Goal: Task Accomplishment & Management: Use online tool/utility

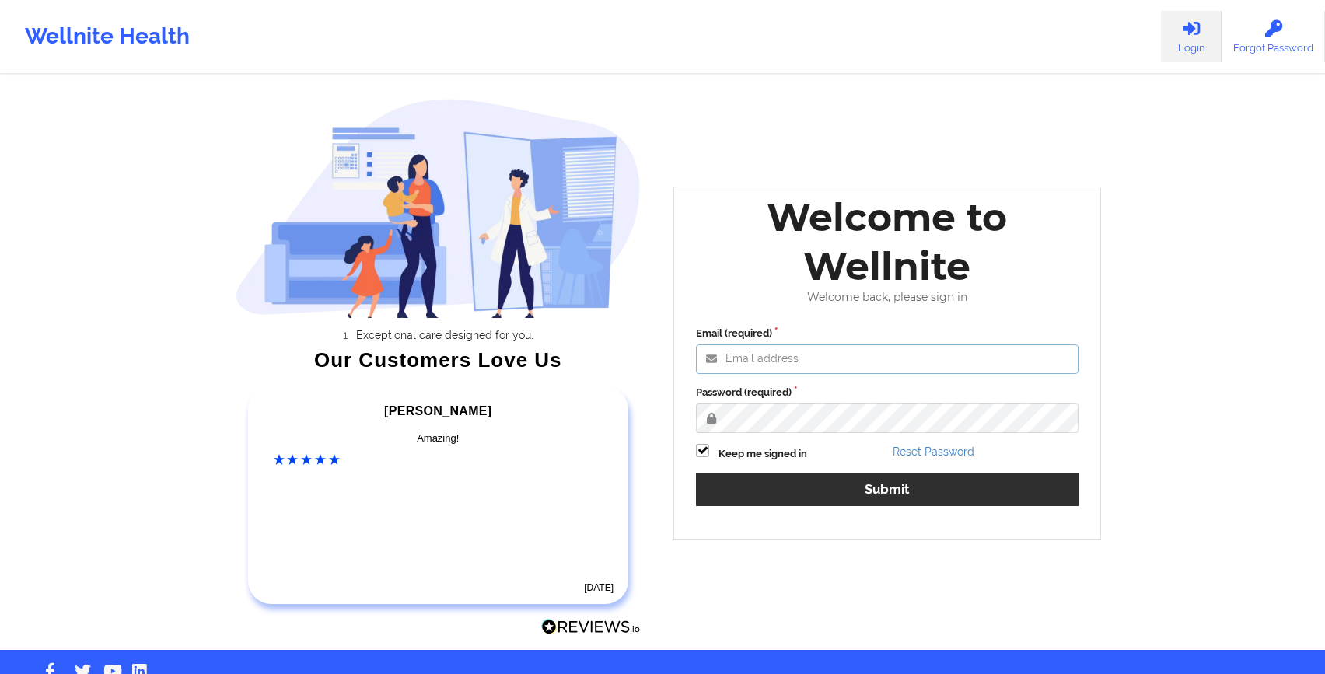
type input "[EMAIL_ADDRESS][DOMAIN_NAME]"
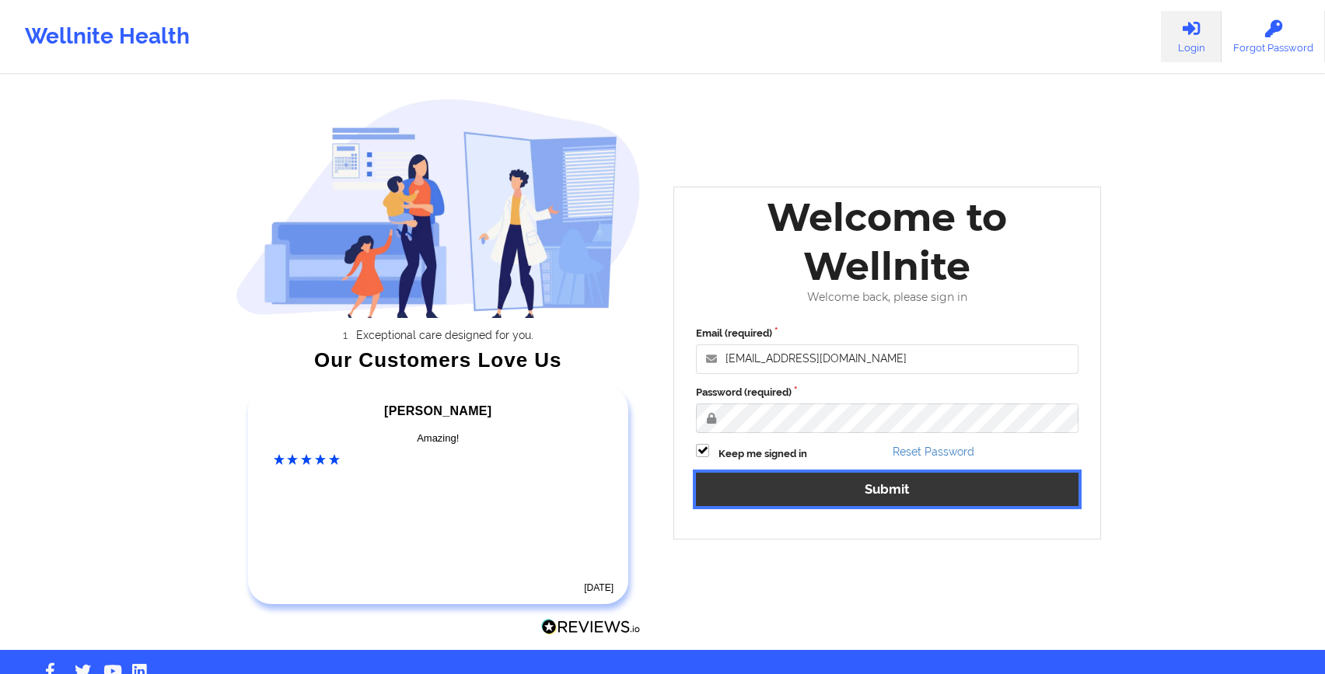
click at [886, 498] on button "Submit" at bounding box center [887, 489] width 383 height 33
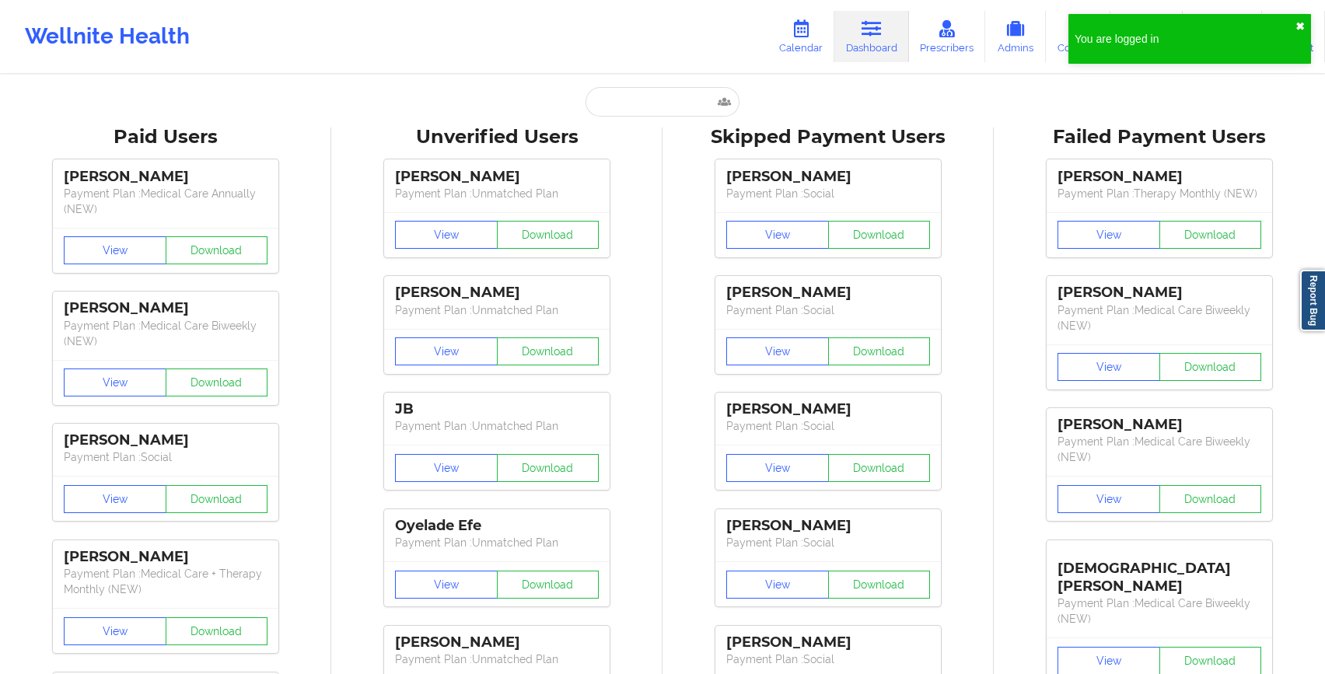
click at [1304, 29] on button "✖︎" at bounding box center [1299, 26] width 9 height 12
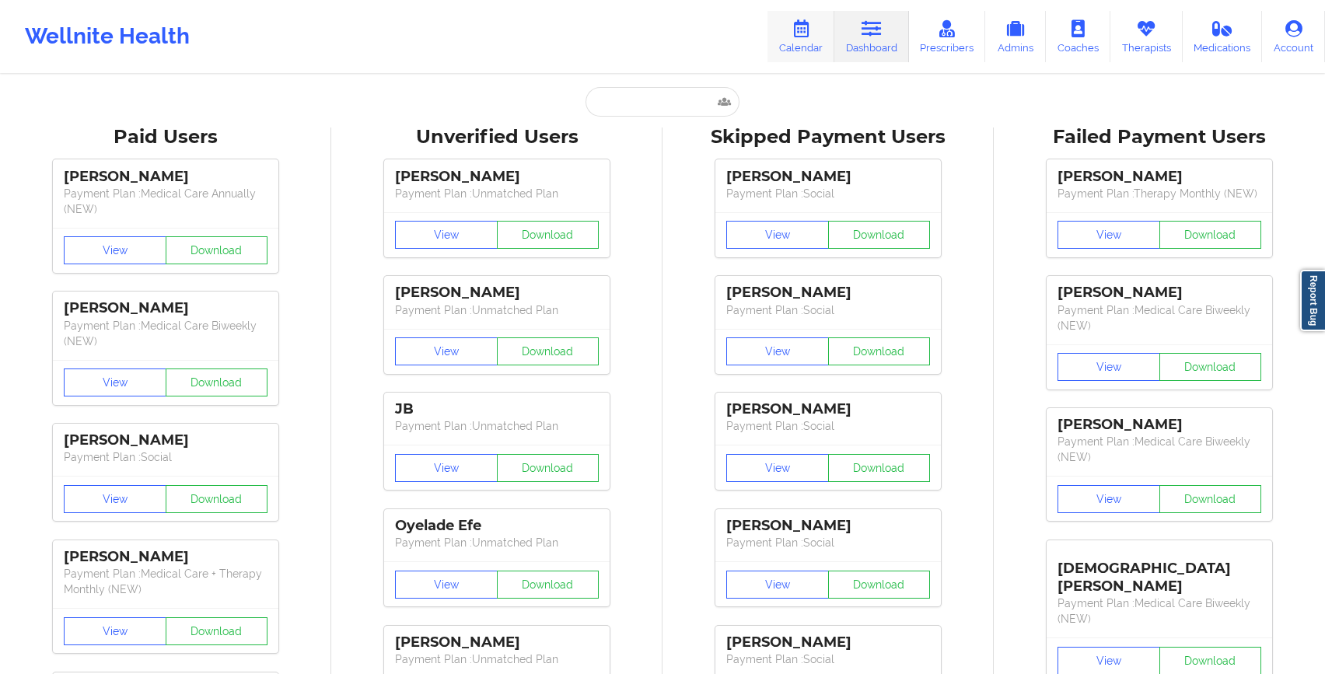
click at [791, 32] on link "Calendar" at bounding box center [800, 36] width 67 height 51
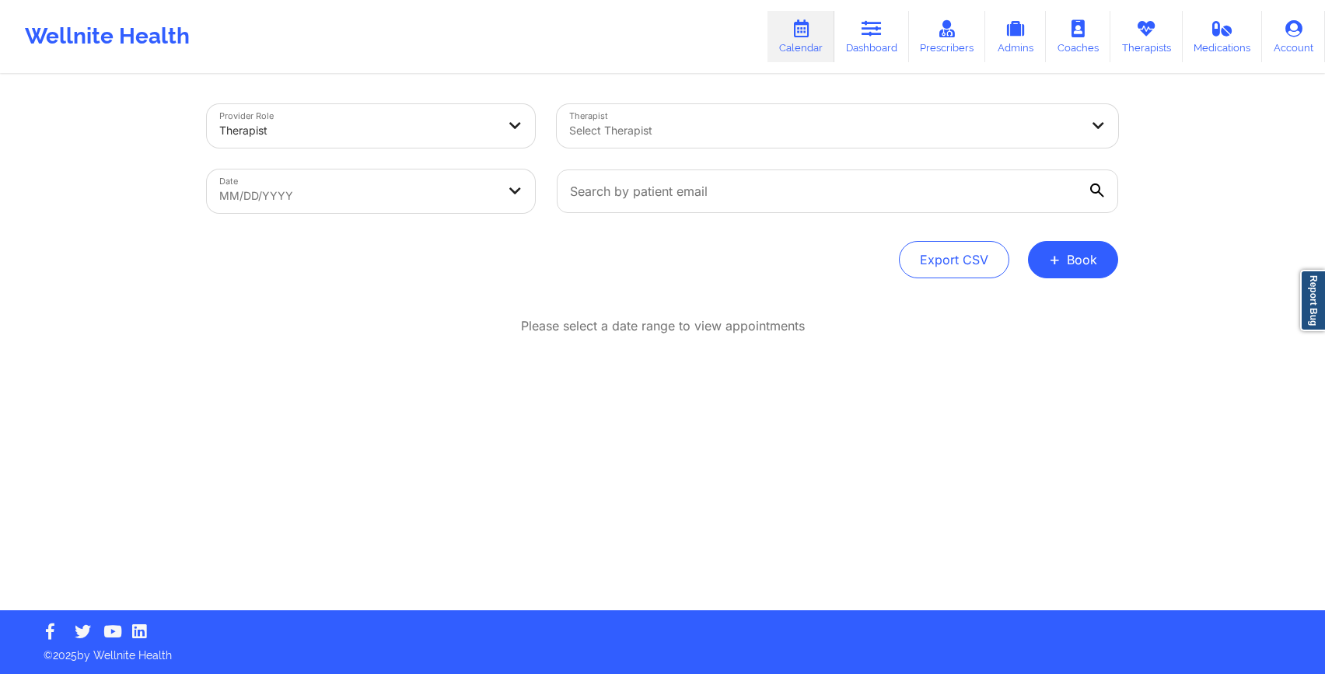
click at [682, 137] on div at bounding box center [824, 130] width 510 height 19
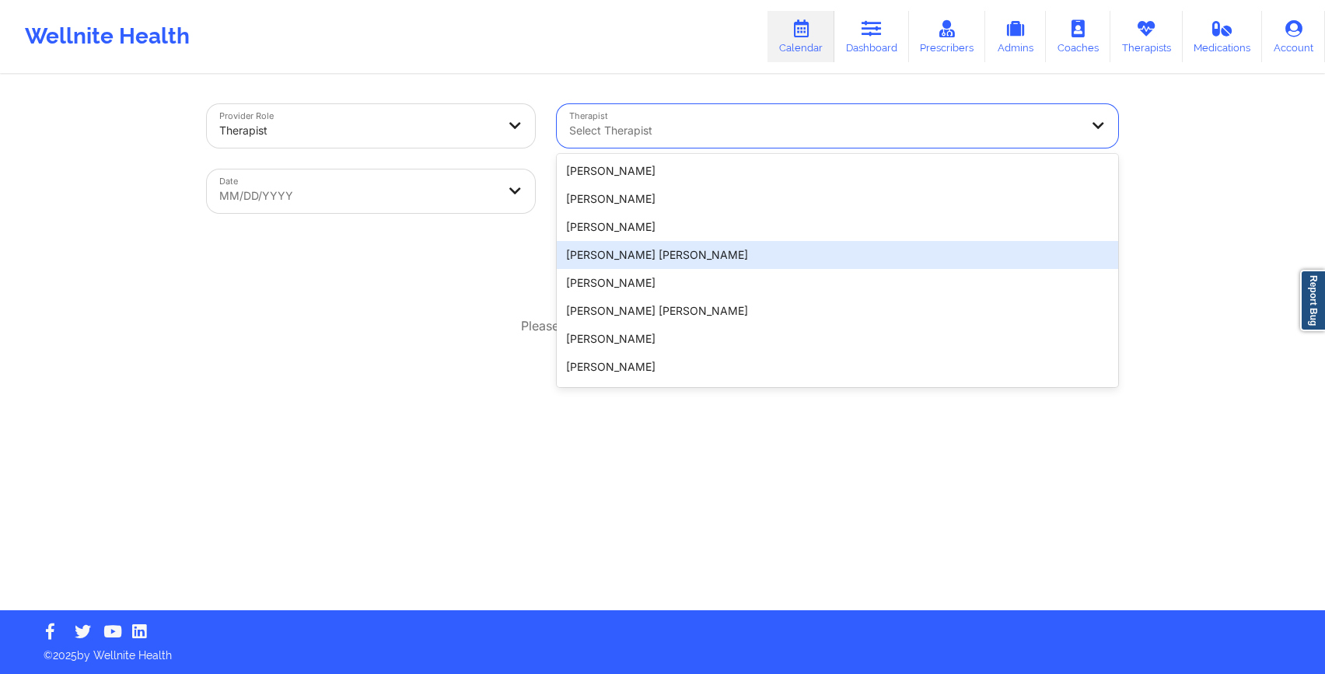
click at [518, 280] on div "Provider Role Therapist Therapist [PERSON_NAME] [PERSON_NAME], 4 of 20. 20 resu…" at bounding box center [662, 343] width 933 height 534
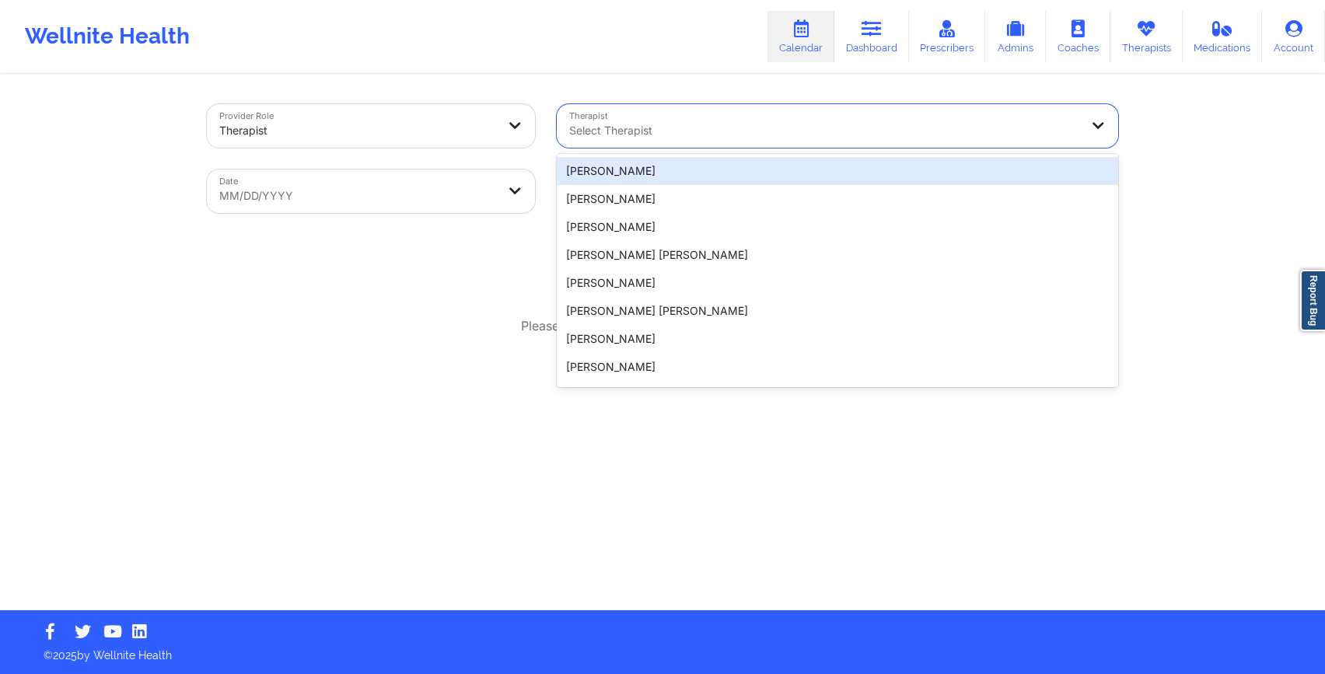
click at [795, 127] on div at bounding box center [824, 130] width 510 height 19
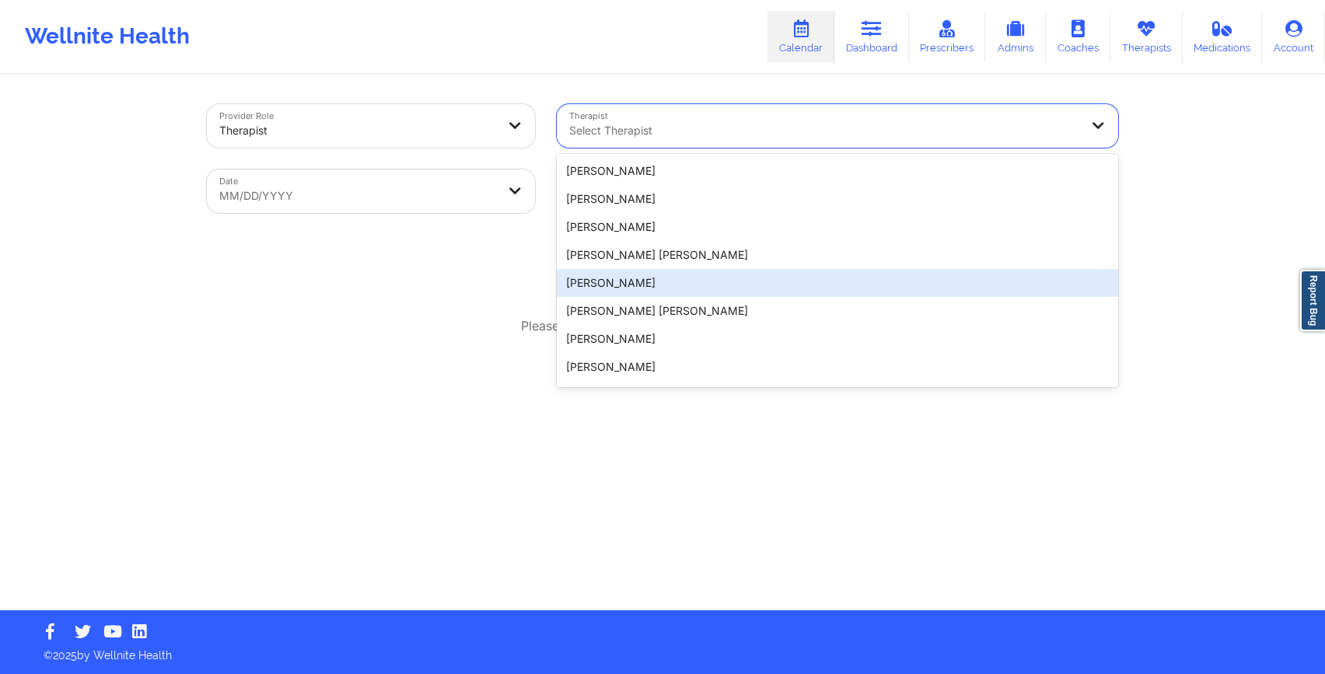
scroll to position [333, 0]
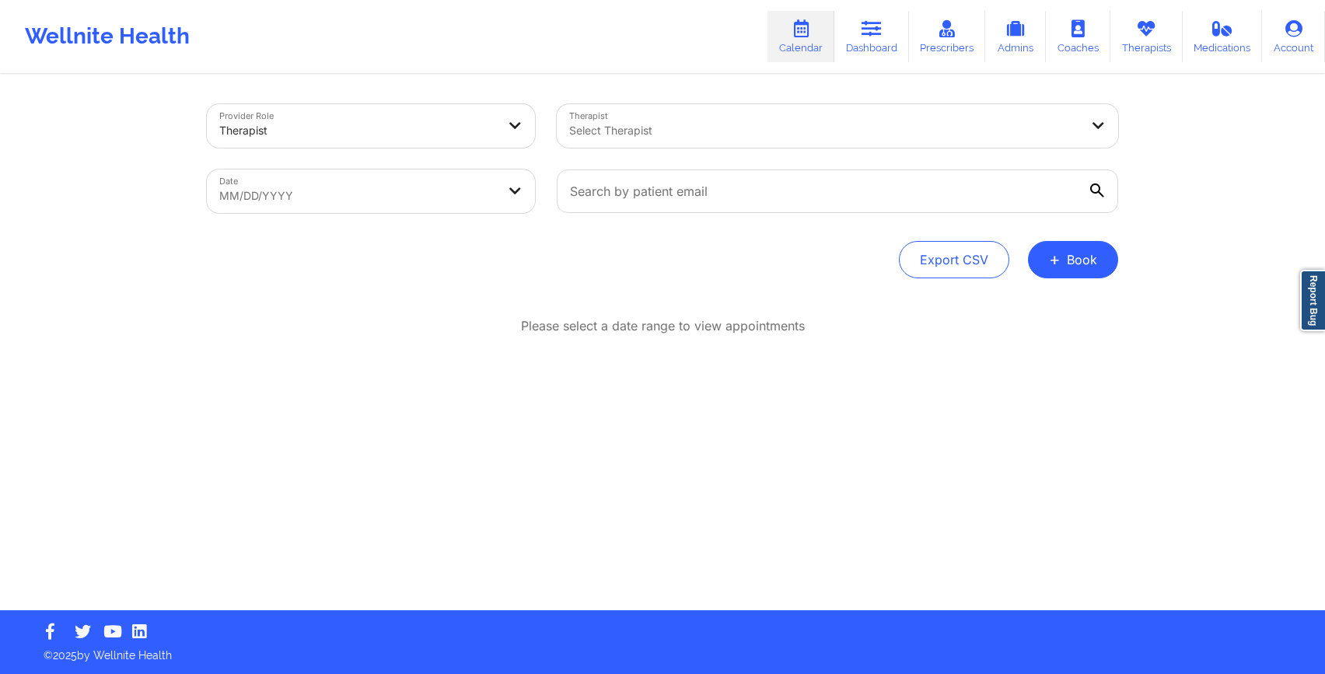
click at [452, 434] on div "Please select a date range to view appointments" at bounding box center [662, 376] width 911 height 119
select select "2025-7"
select select "2025-8"
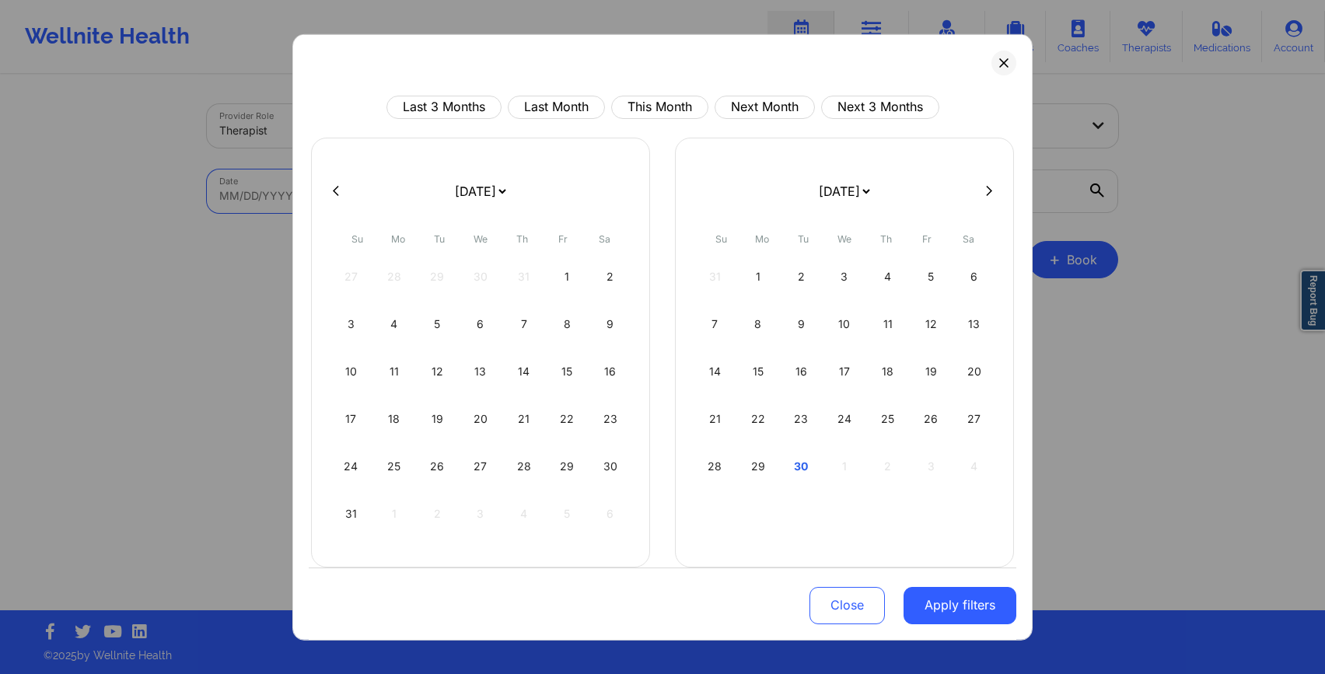
click at [401, 203] on body "Wellnite Health Calendar Dashboard Prescribers Admins Coaches Therapists Medica…" at bounding box center [662, 337] width 1325 height 674
click at [763, 467] on div "29" at bounding box center [759, 466] width 40 height 44
select select "2025-8"
select select "2025-9"
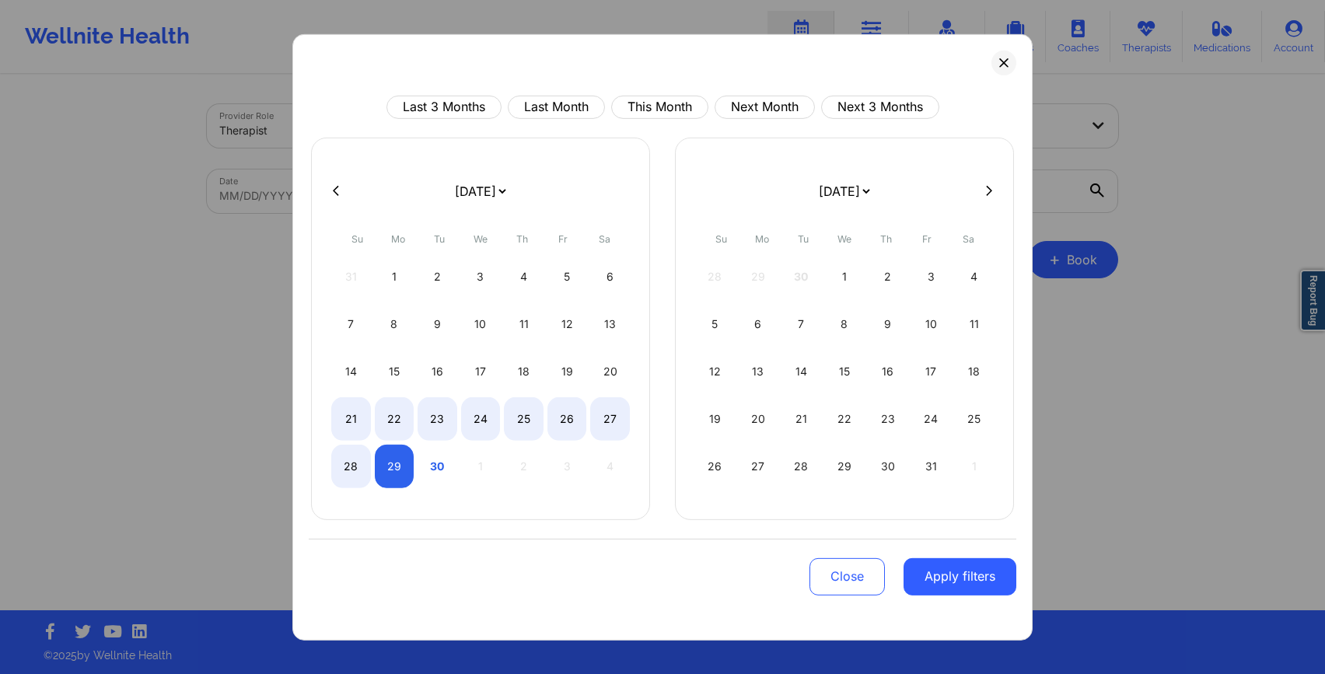
select select "2025-8"
select select "2025-9"
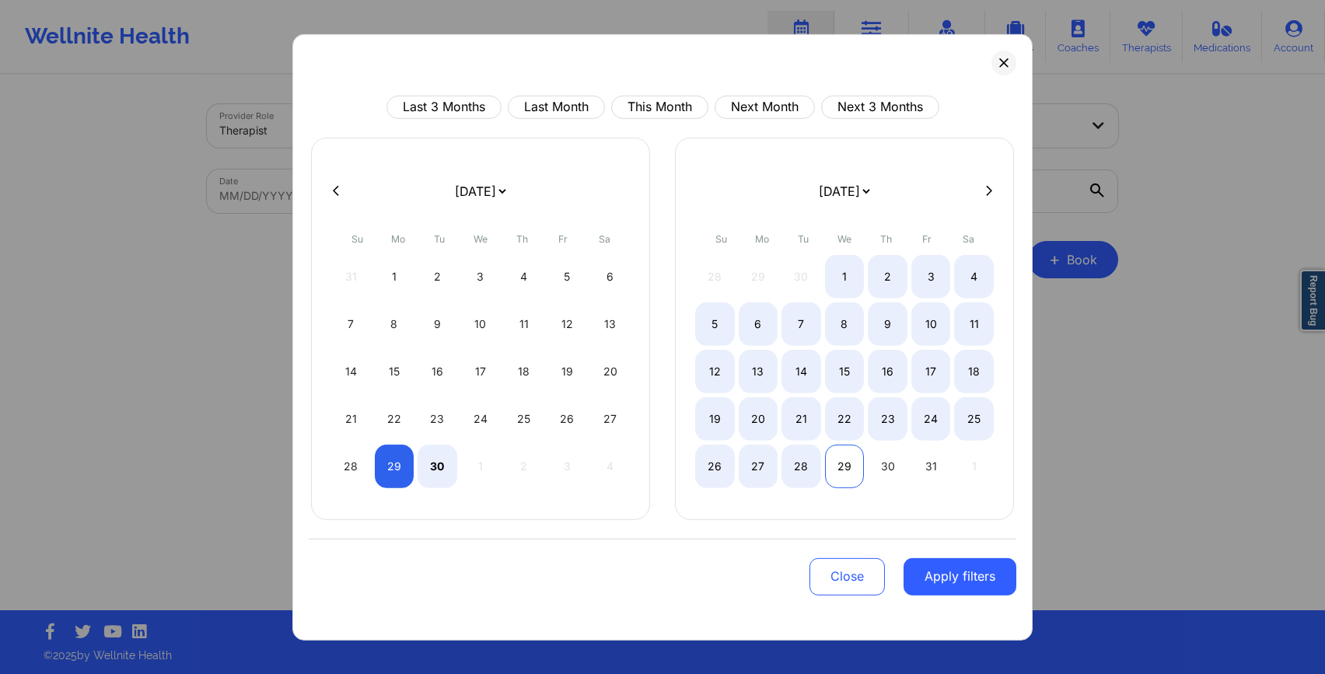
select select "2025-8"
select select "2025-9"
click at [844, 463] on div "29" at bounding box center [845, 466] width 40 height 44
select select "2025-8"
select select "2025-9"
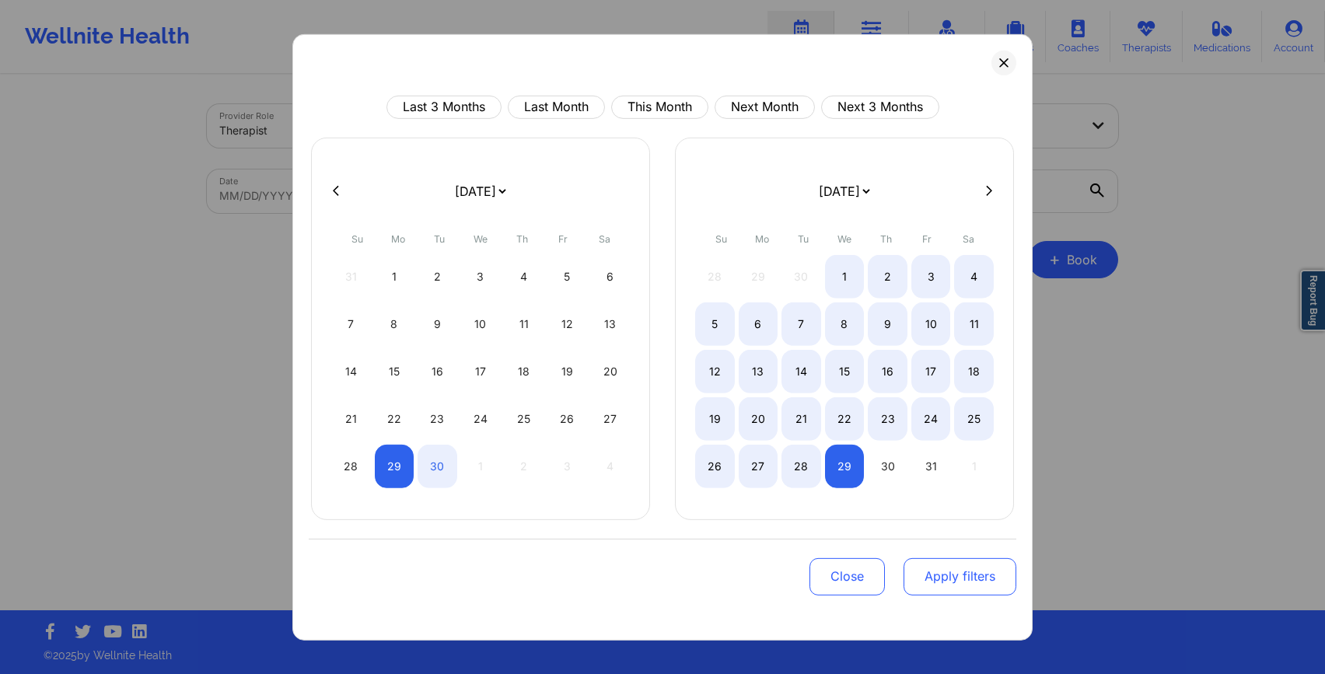
click at [959, 585] on button "Apply filters" at bounding box center [959, 575] width 113 height 37
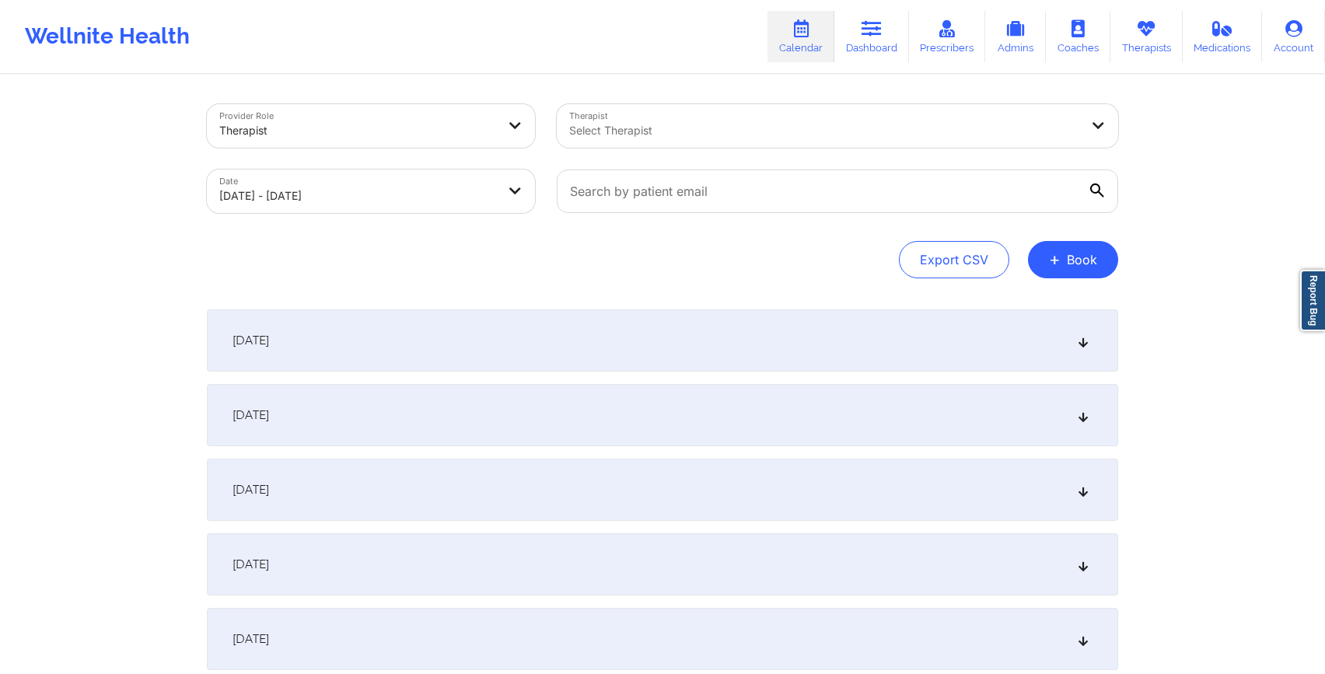
scroll to position [39, 0]
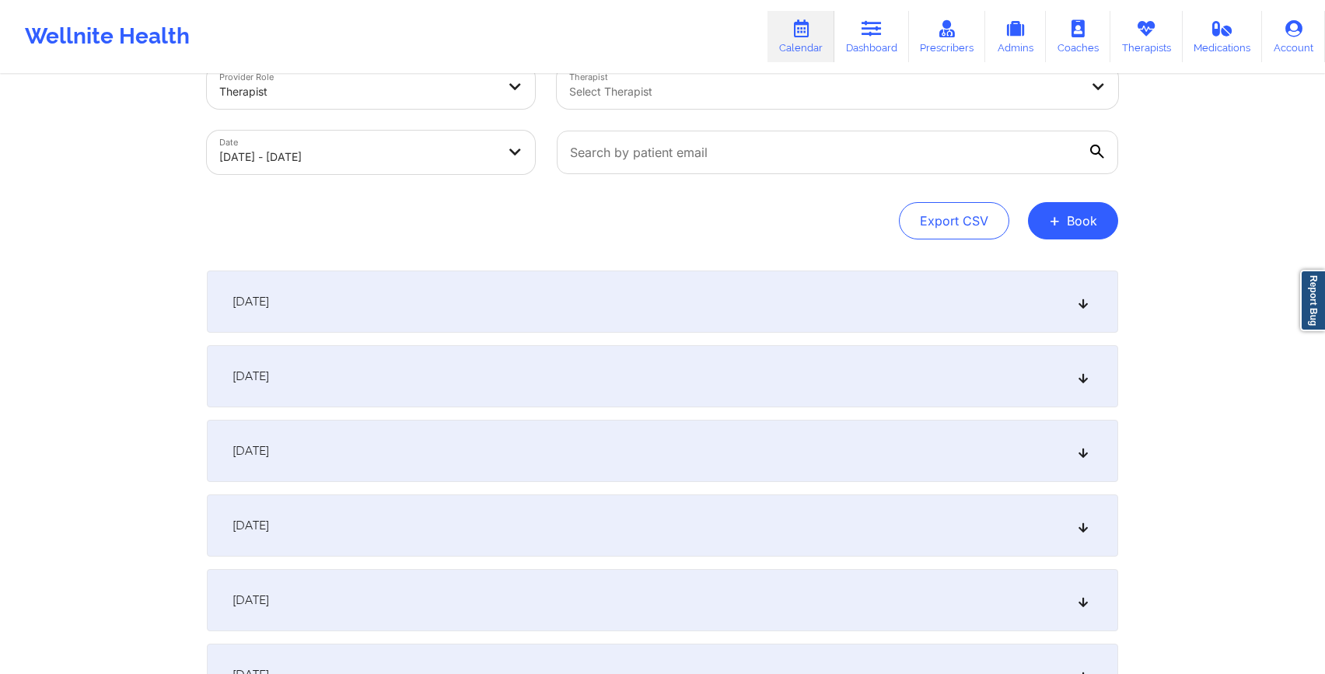
click at [893, 312] on div "[DATE]" at bounding box center [662, 302] width 911 height 62
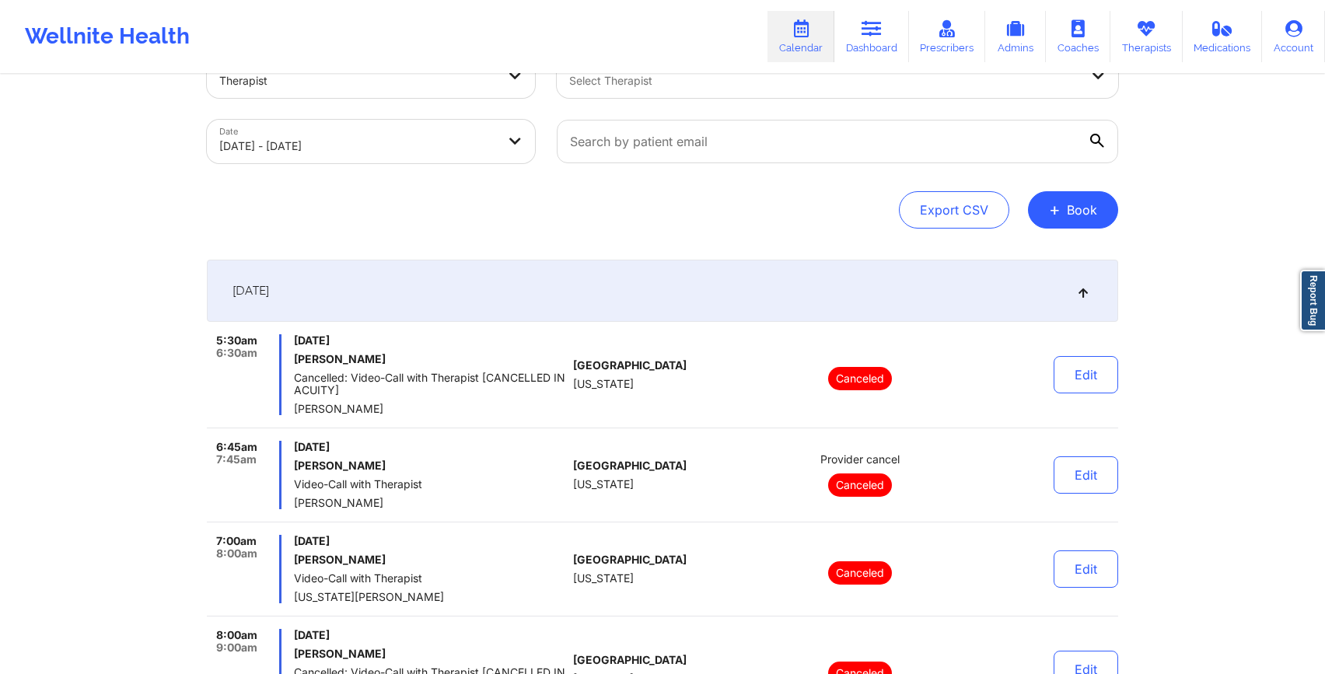
scroll to position [0, 0]
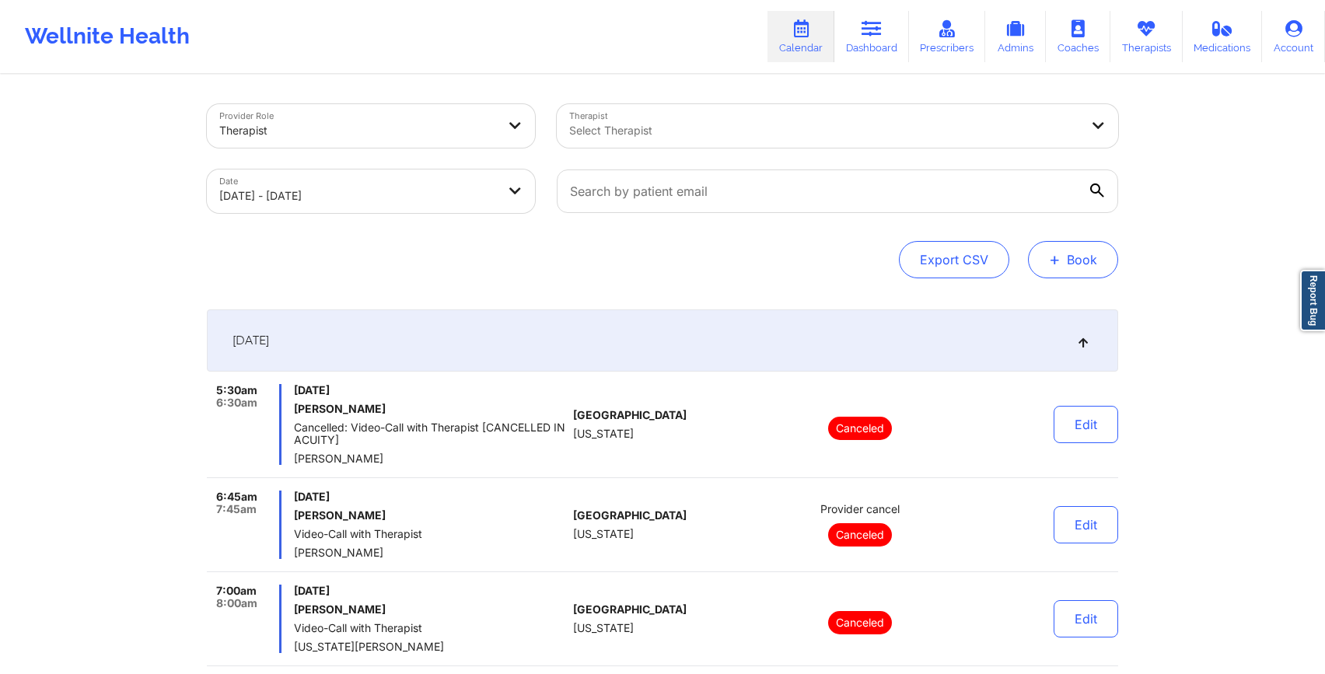
click at [1071, 264] on button "+ Book" at bounding box center [1073, 259] width 90 height 37
click at [1026, 310] on button "Therapy Session" at bounding box center [1046, 309] width 119 height 26
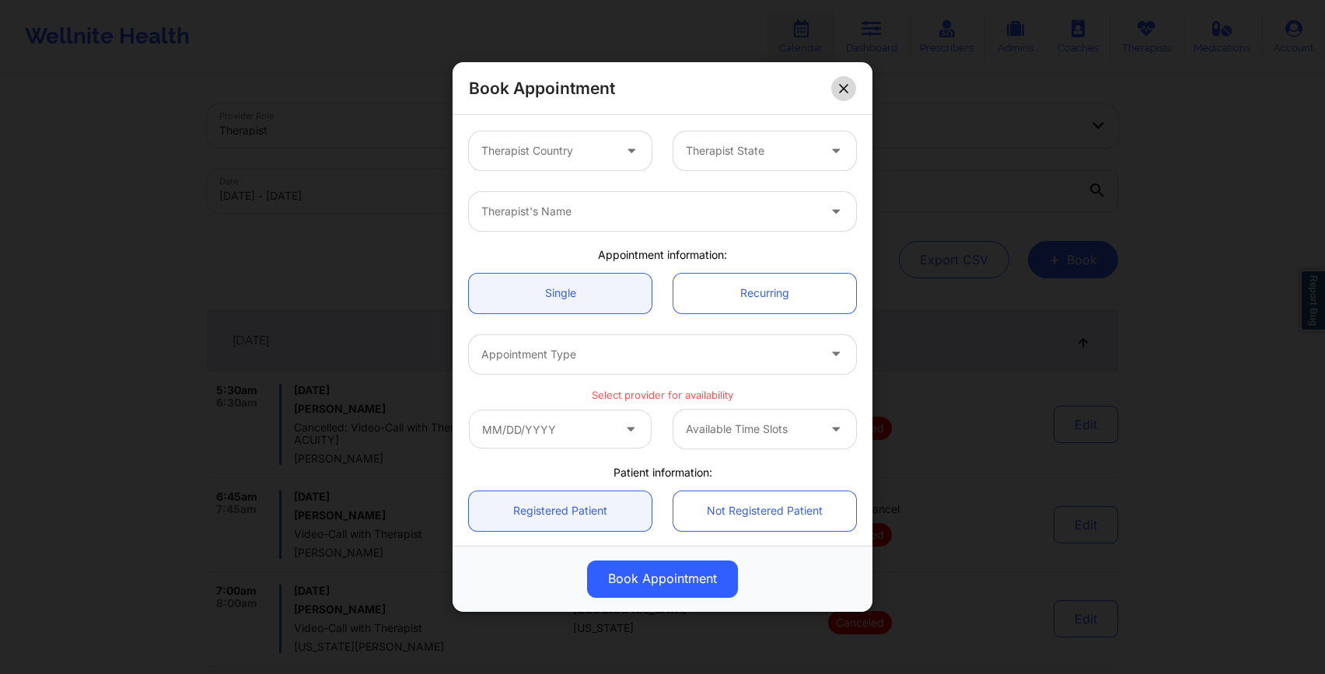
click at [832, 86] on button at bounding box center [843, 88] width 25 height 25
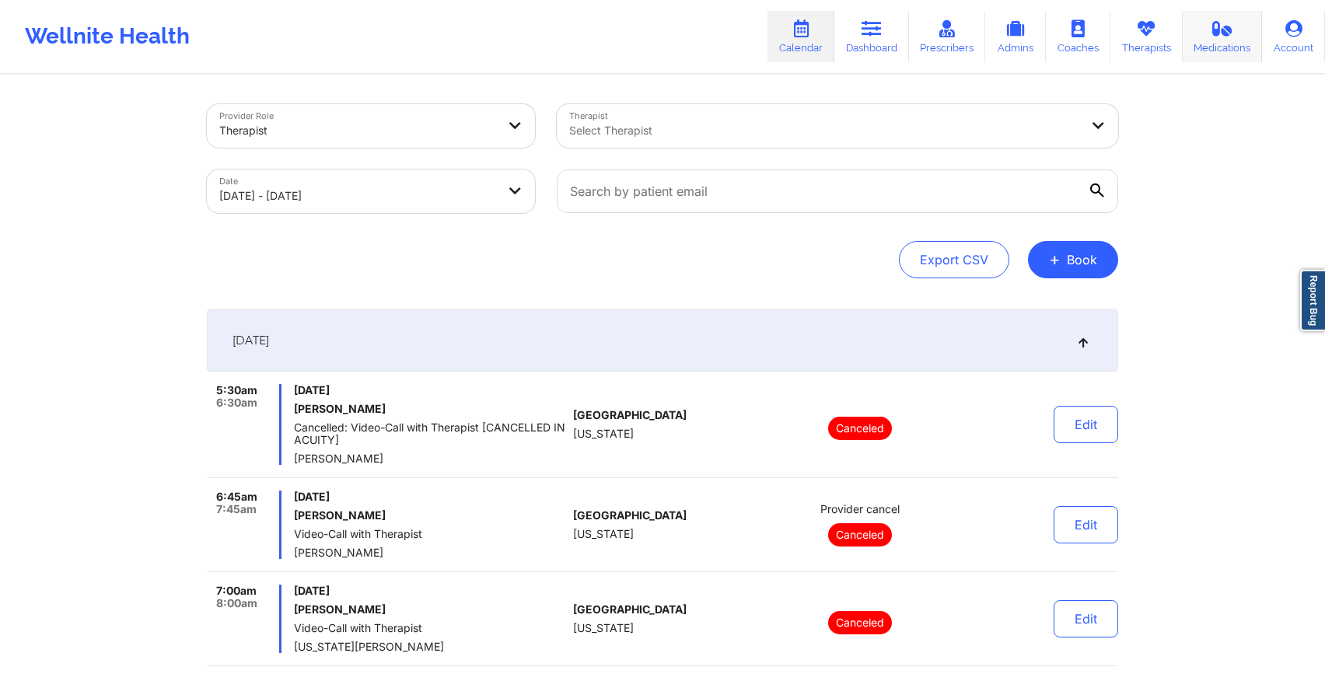
click at [1262, 36] on link "Medications" at bounding box center [1223, 36] width 80 height 51
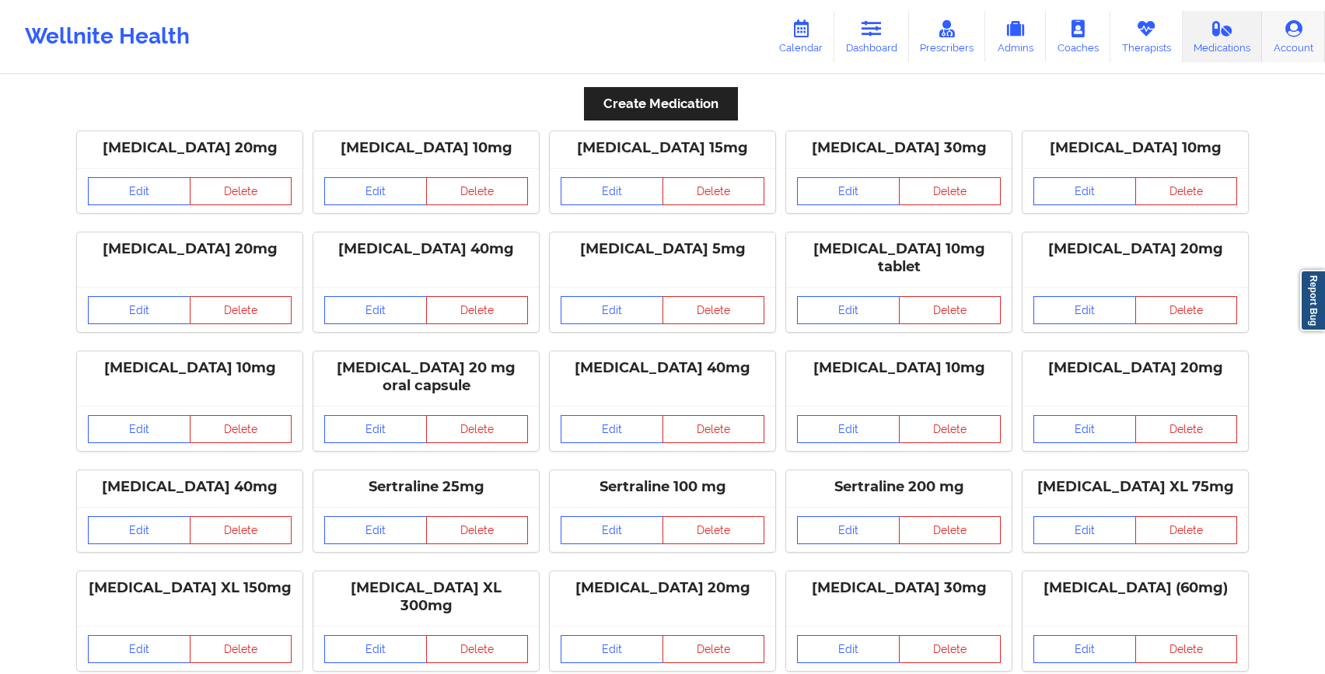
click at [1273, 35] on link "Account" at bounding box center [1293, 36] width 63 height 51
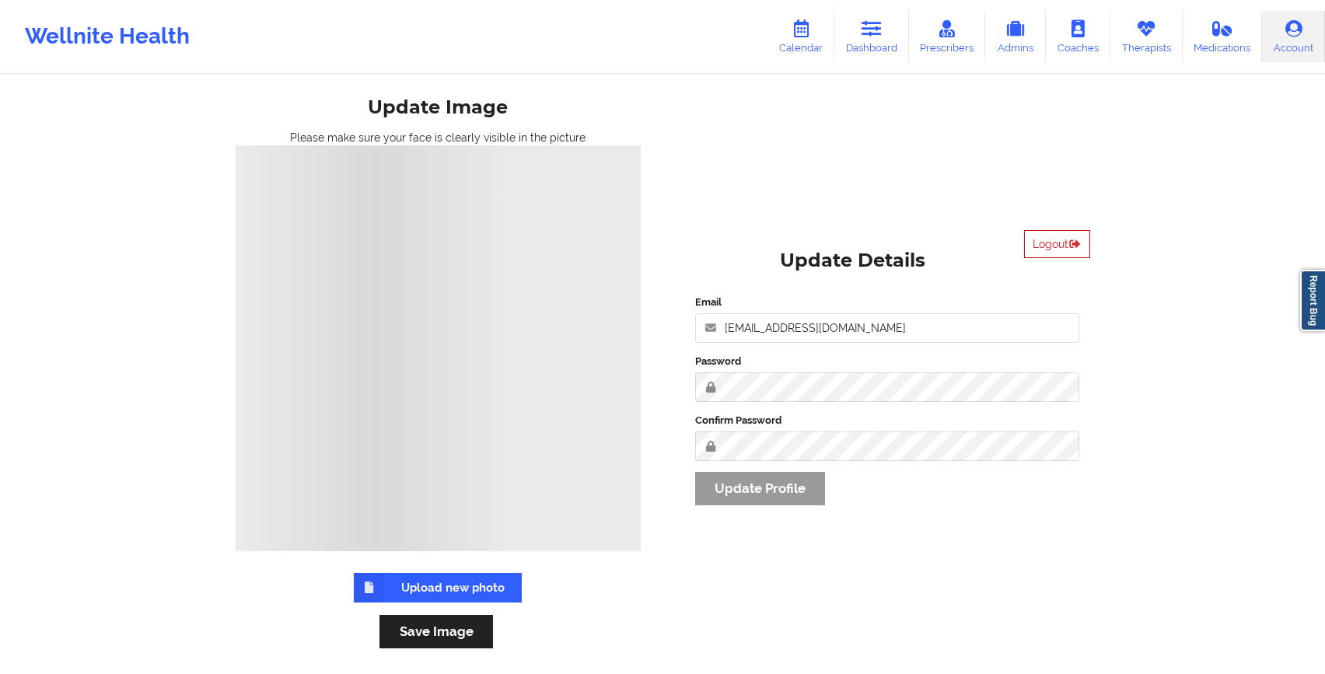
click at [1076, 254] on button "Logout" at bounding box center [1057, 244] width 66 height 28
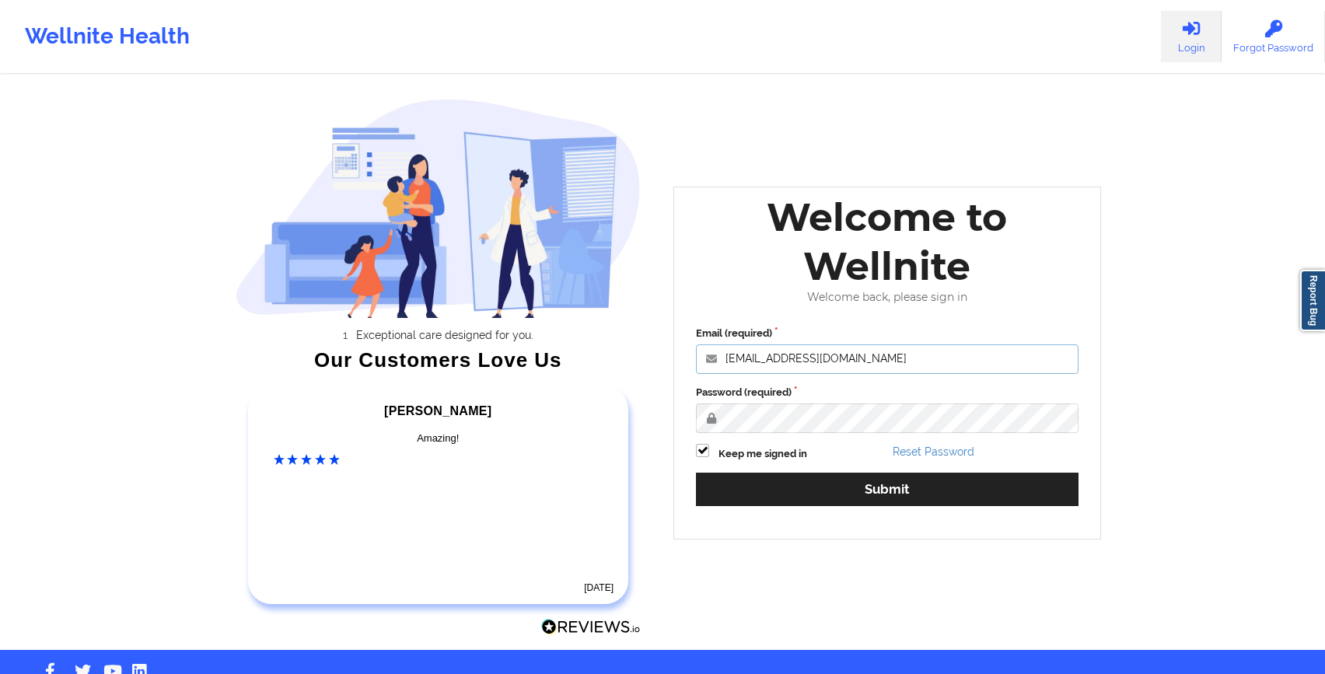
click at [778, 362] on input "[EMAIL_ADDRESS][DOMAIN_NAME]" at bounding box center [887, 359] width 383 height 30
